Goal: Task Accomplishment & Management: Use online tool/utility

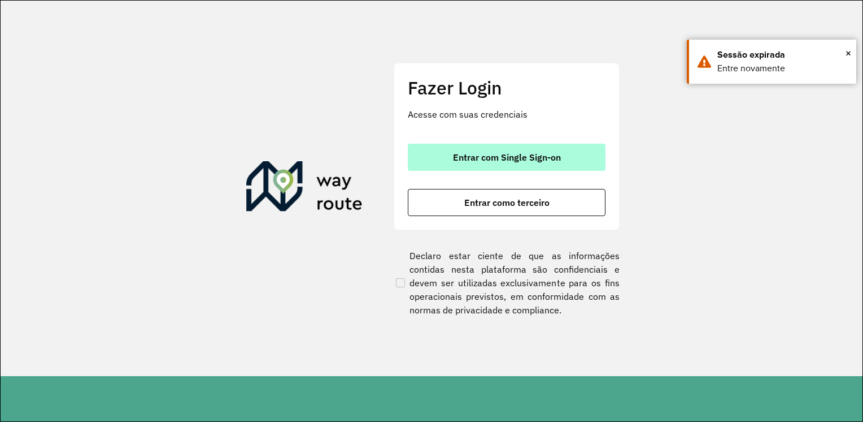
click at [490, 162] on span "Entrar com Single Sign-on" at bounding box center [507, 157] width 108 height 9
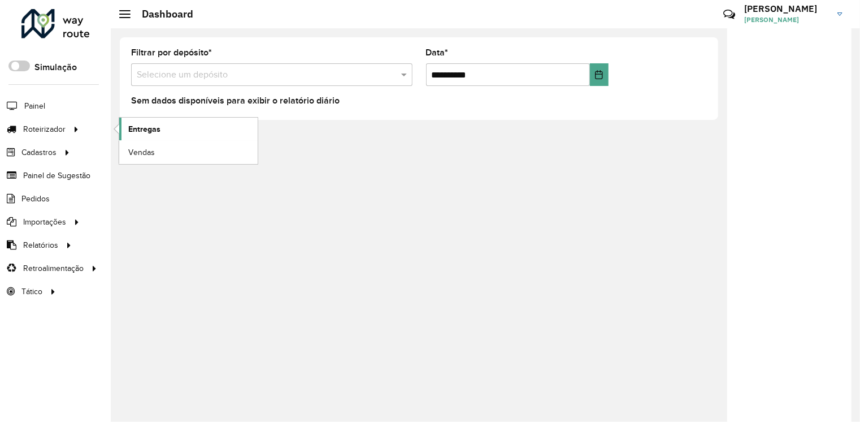
click at [138, 132] on span "Entregas" at bounding box center [144, 129] width 32 height 12
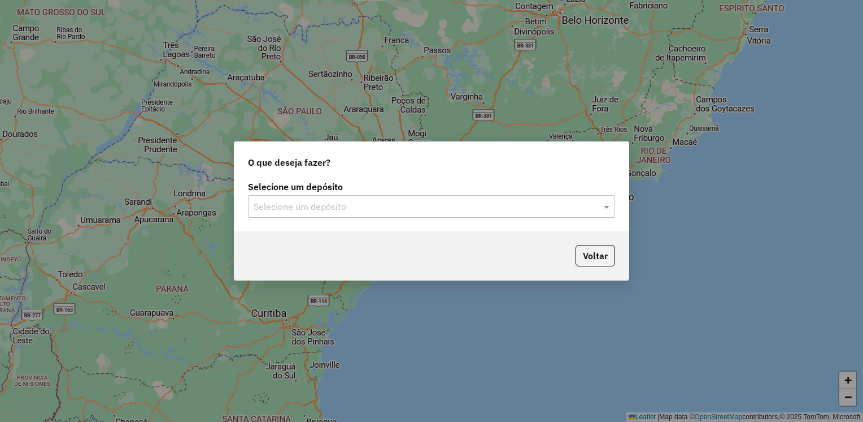
click at [358, 216] on div "Selecione um depósito" at bounding box center [431, 206] width 367 height 23
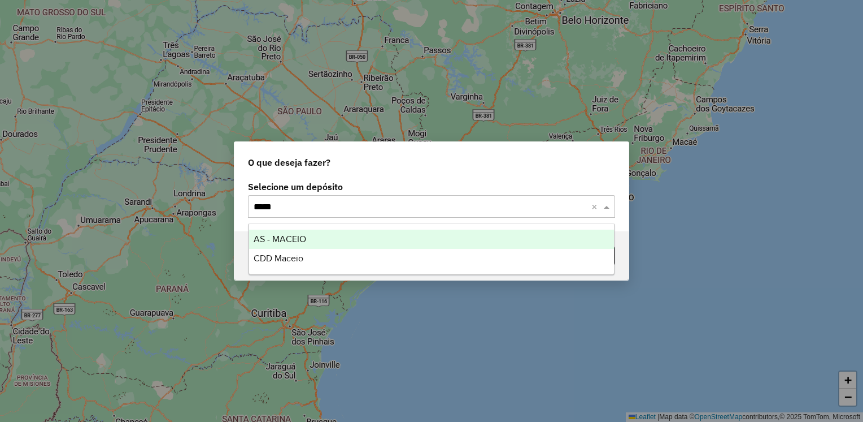
type input "******"
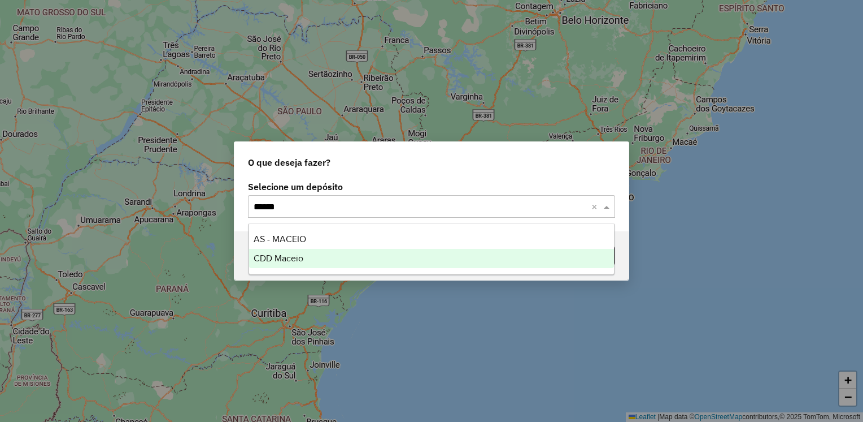
click at [285, 261] on span "CDD Maceio" at bounding box center [279, 258] width 50 height 10
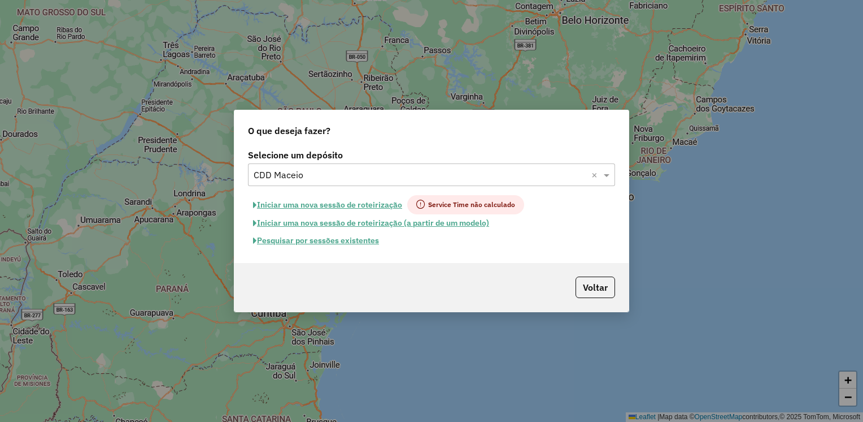
click at [348, 236] on button "Pesquisar por sessões existentes" at bounding box center [316, 241] width 136 height 18
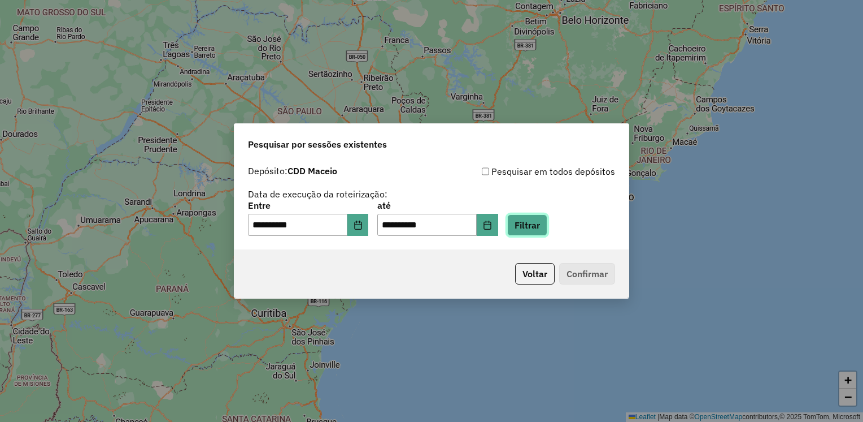
click at [548, 232] on button "Filtrar" at bounding box center [527, 224] width 40 height 21
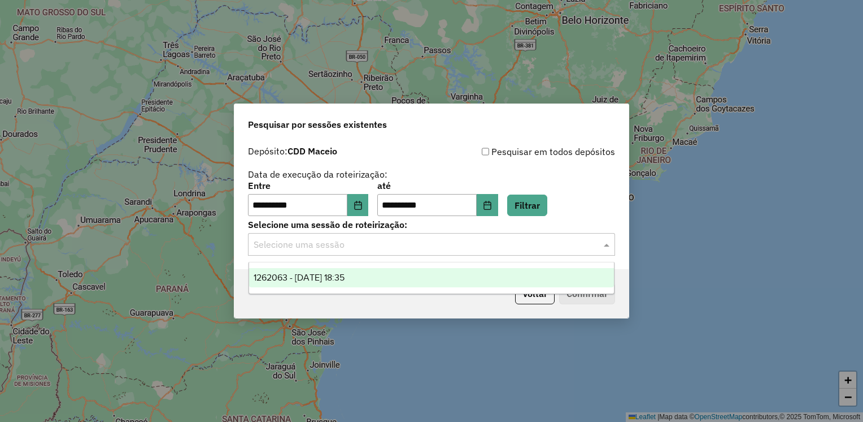
click at [527, 253] on div "Selecione uma sessão" at bounding box center [431, 244] width 367 height 23
click at [393, 275] on div "1262063 - 09/09/2025 18:35" at bounding box center [432, 277] width 366 height 19
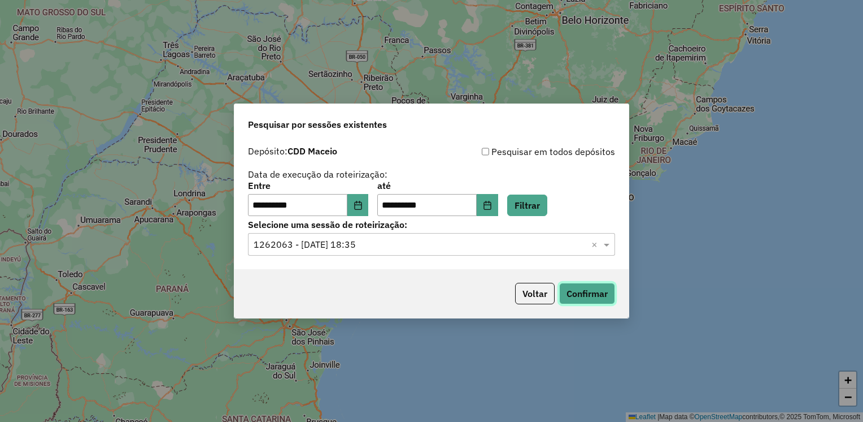
click at [572, 292] on button "Confirmar" at bounding box center [587, 293] width 56 height 21
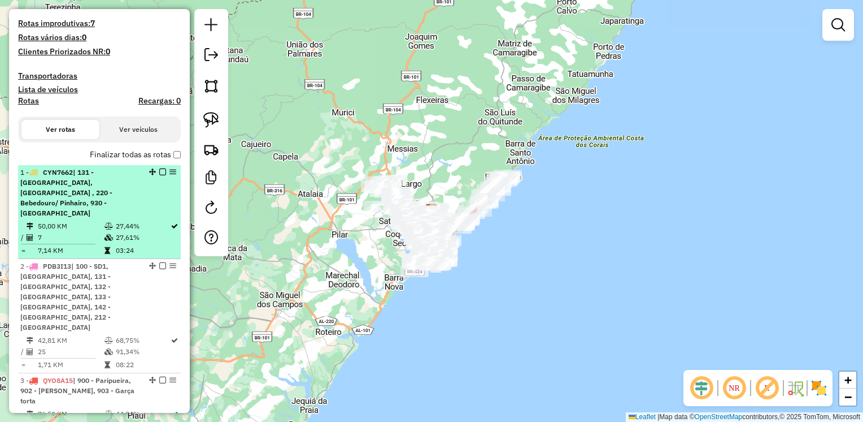
scroll to position [396, 0]
